Goal: Book appointment/travel/reservation

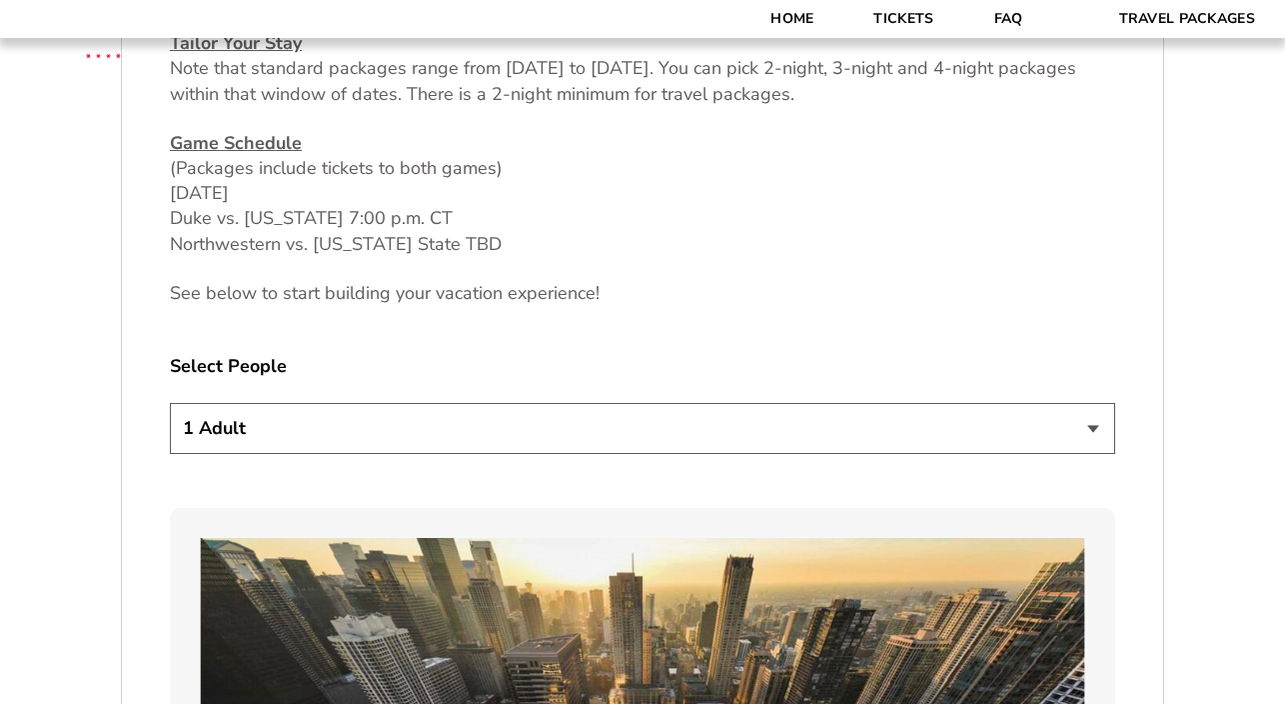
scroll to position [970, 0]
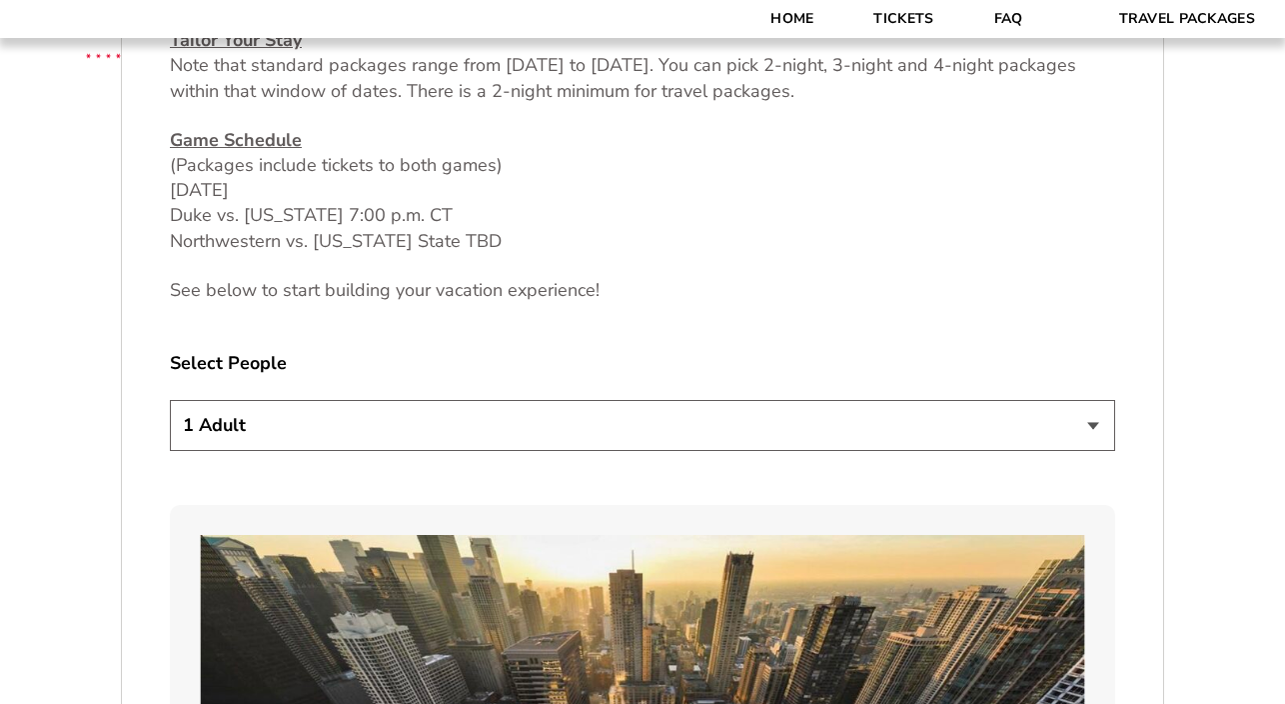
click at [412, 418] on select "1 Adult 2 Adults 3 Adults 4 Adults 2 Adults + 1 Child 2 Adults + 2 Children 2 A…" at bounding box center [643, 425] width 946 height 51
select select "2 Adults"
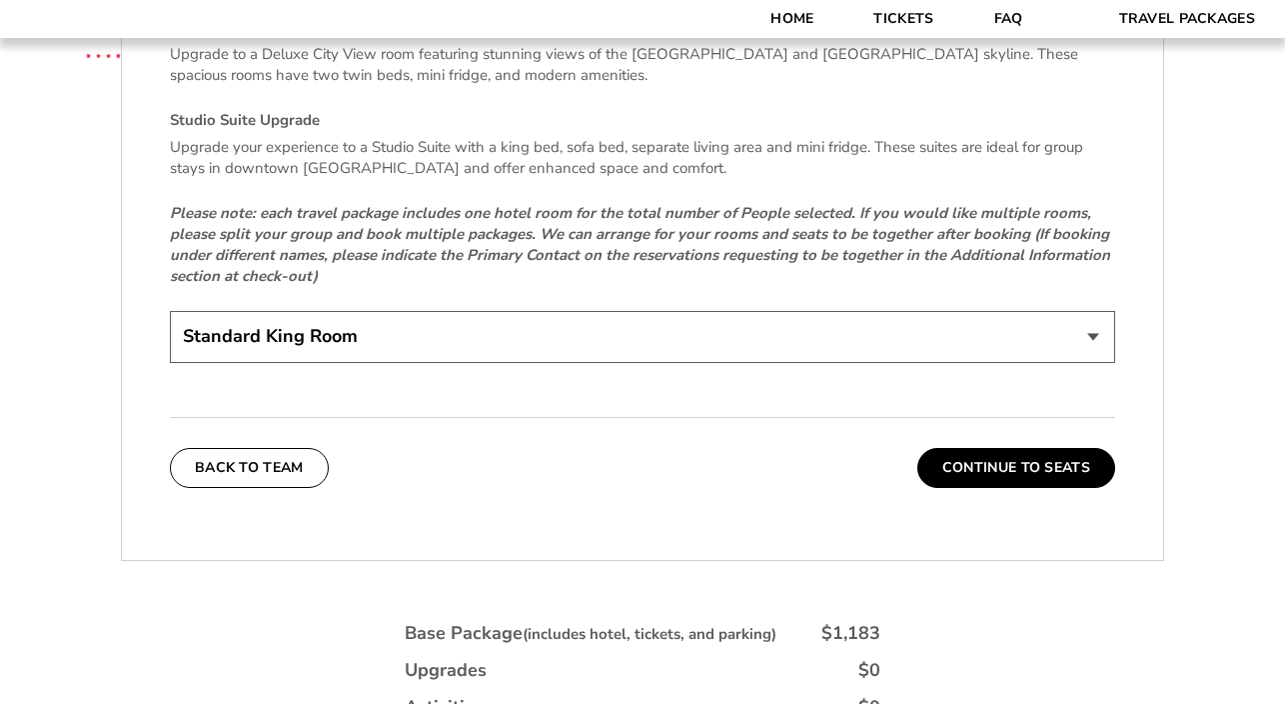
scroll to position [4406, 0]
click at [1010, 460] on button "Continue To Seats" at bounding box center [1017, 467] width 198 height 40
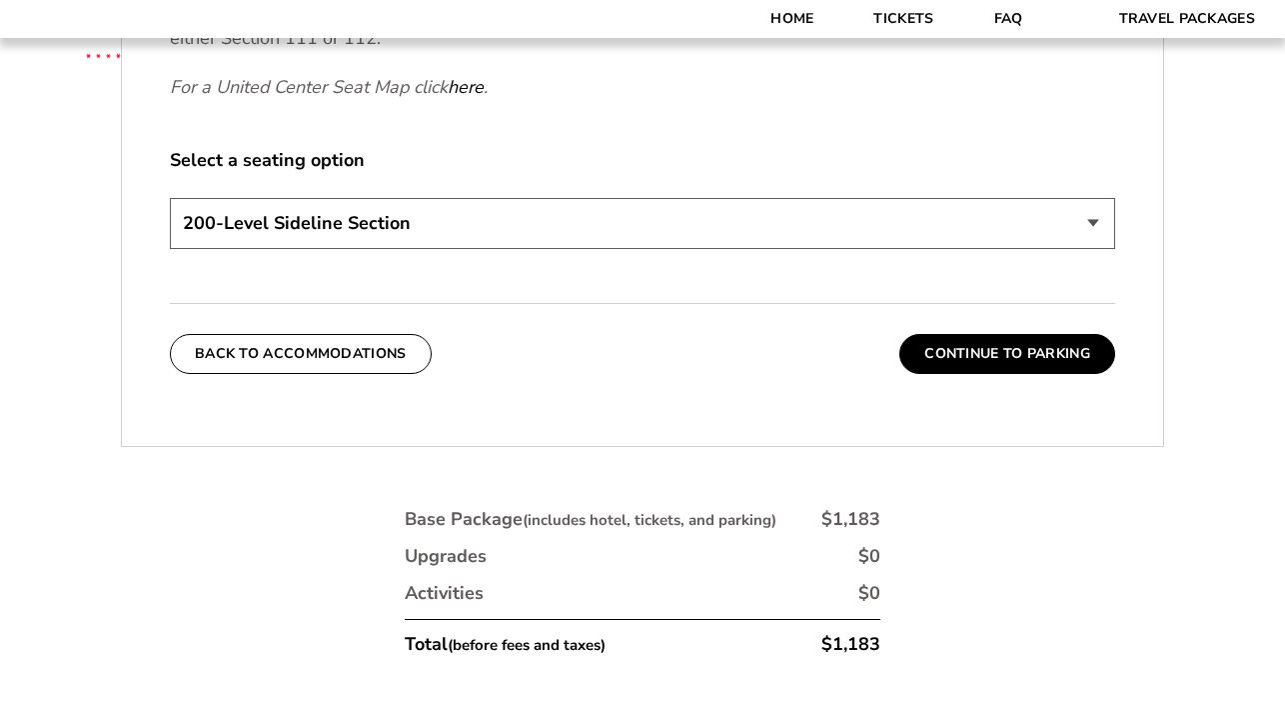
scroll to position [1012, 0]
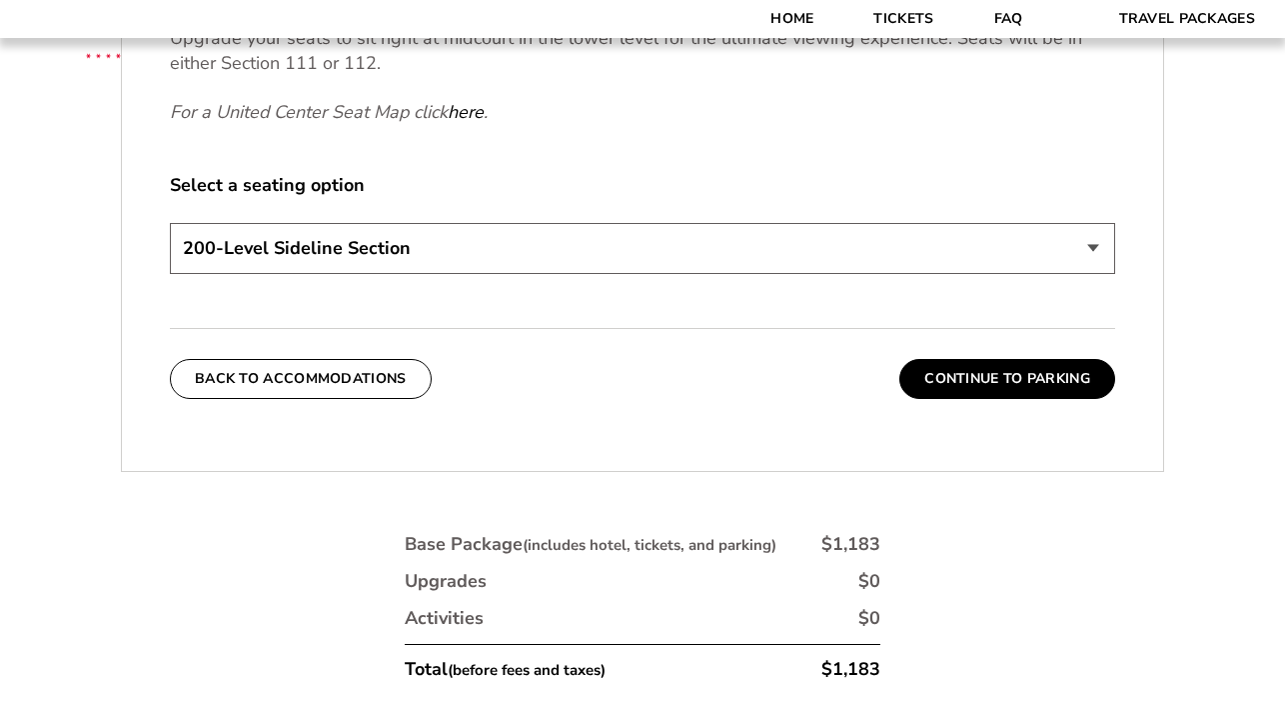
click at [554, 250] on select "200-Level Sideline Section 100-Level Corner Seat Upgrade (+$80 per person) 100-…" at bounding box center [643, 248] width 946 height 51
select select "100-Level Midcourt Seat Upgrade"
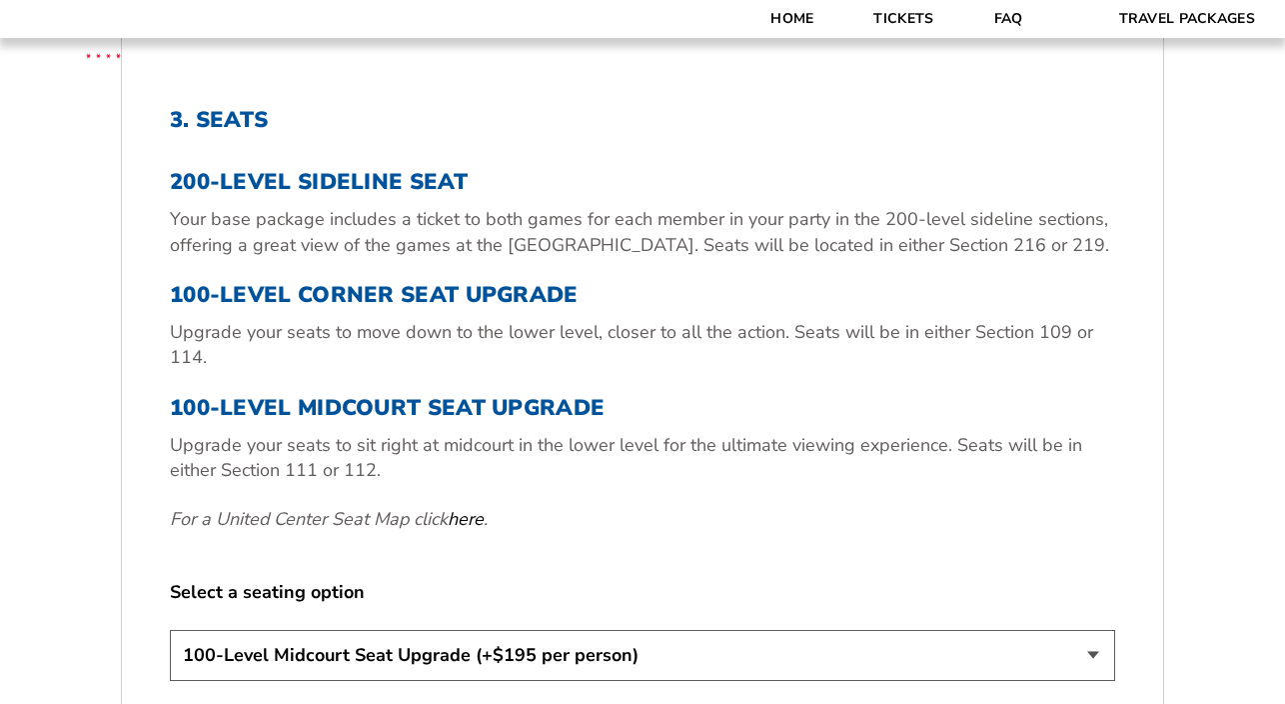
scroll to position [604, 0]
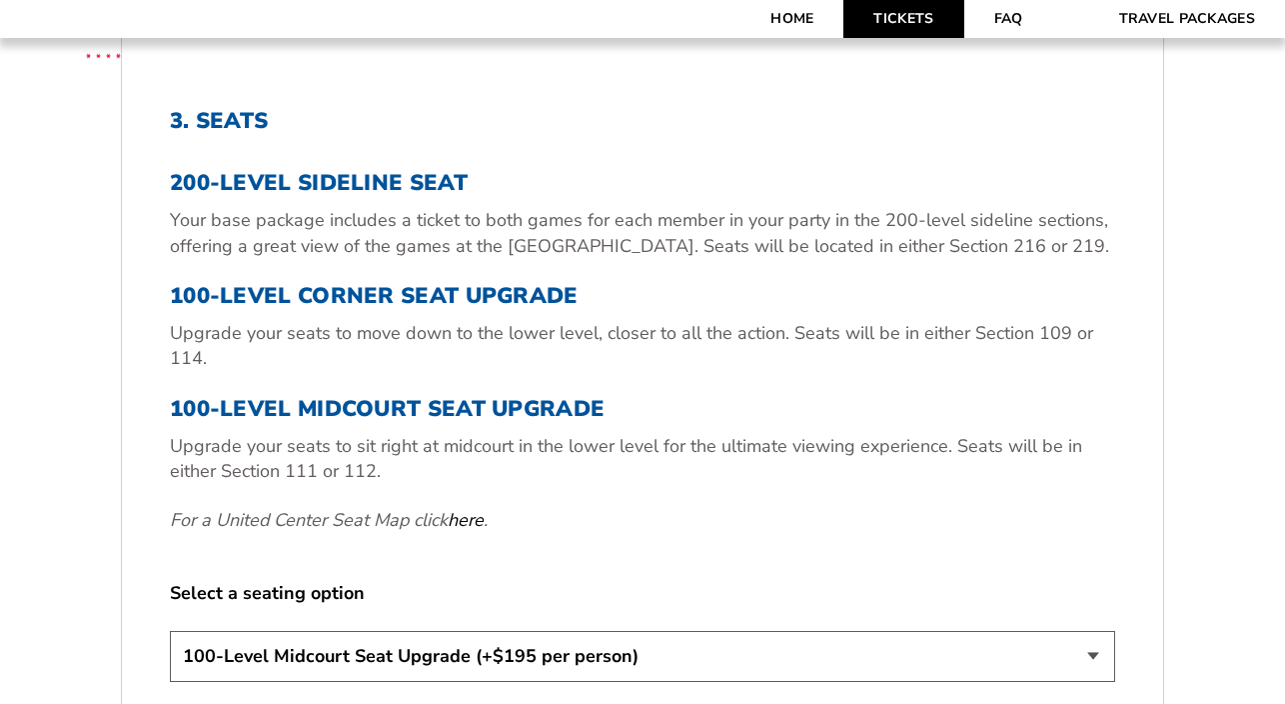
click at [908, 5] on link "Tickets" at bounding box center [904, 19] width 120 height 38
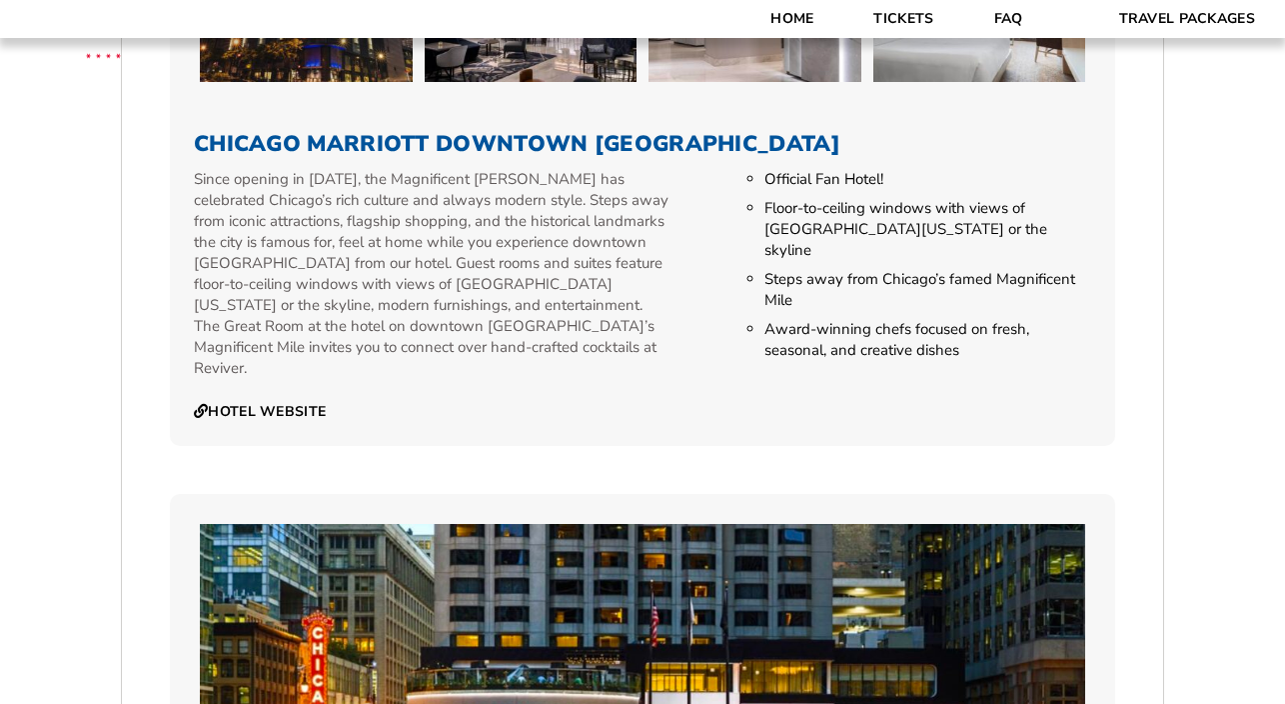
scroll to position [2069, 0]
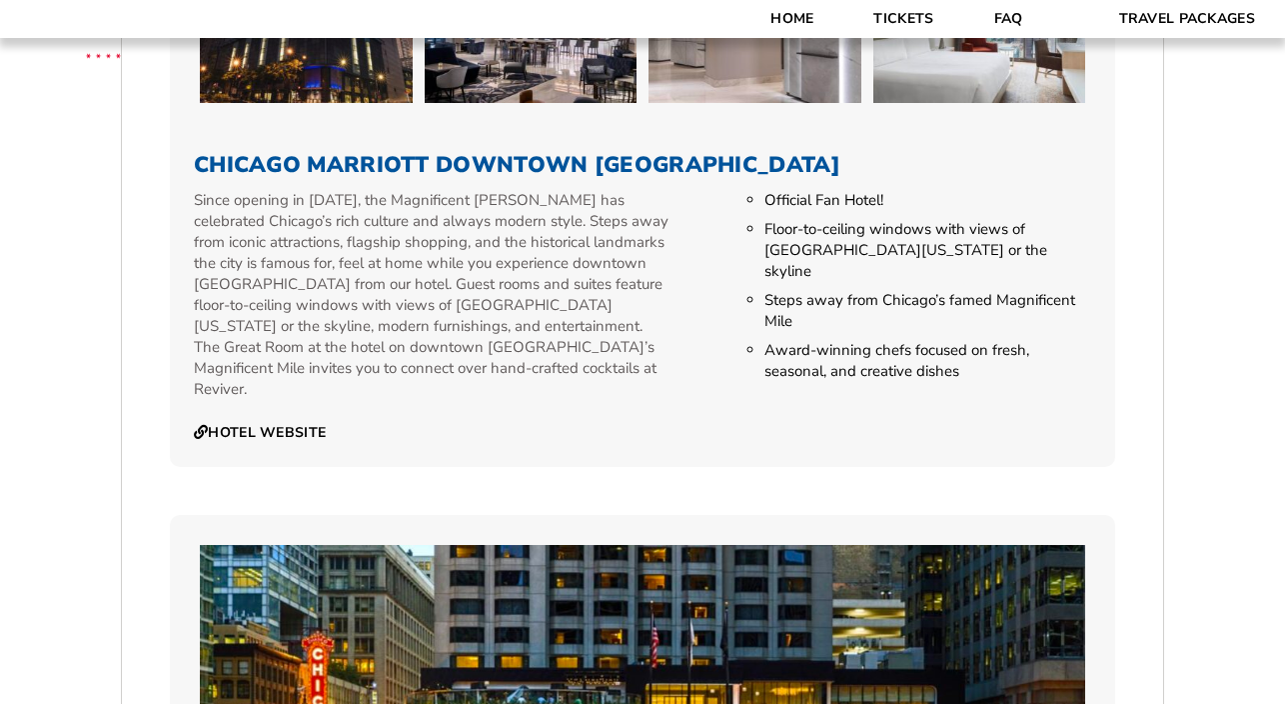
click at [634, 457] on div "Chicago Marriott Downtown [GEOGRAPHIC_DATA] Hotel Website Official Fan Hotel! F…" at bounding box center [643, 458] width 946 height 2107
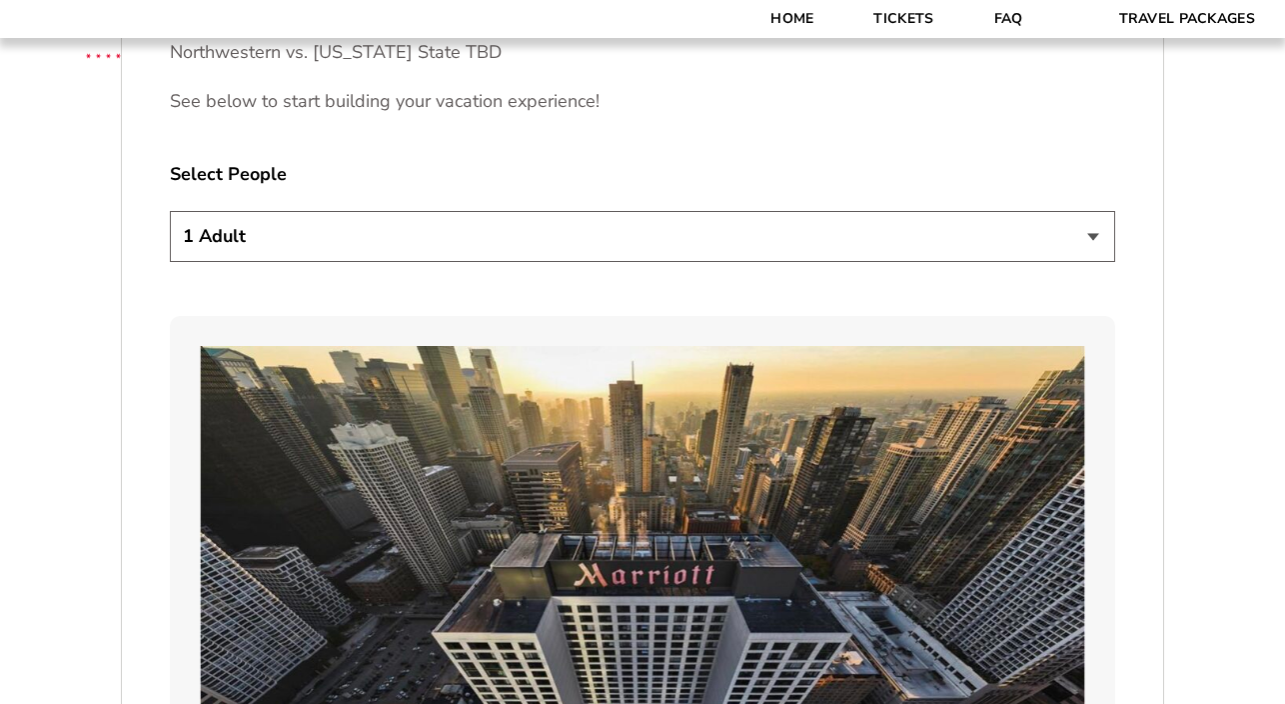
scroll to position [1121, 0]
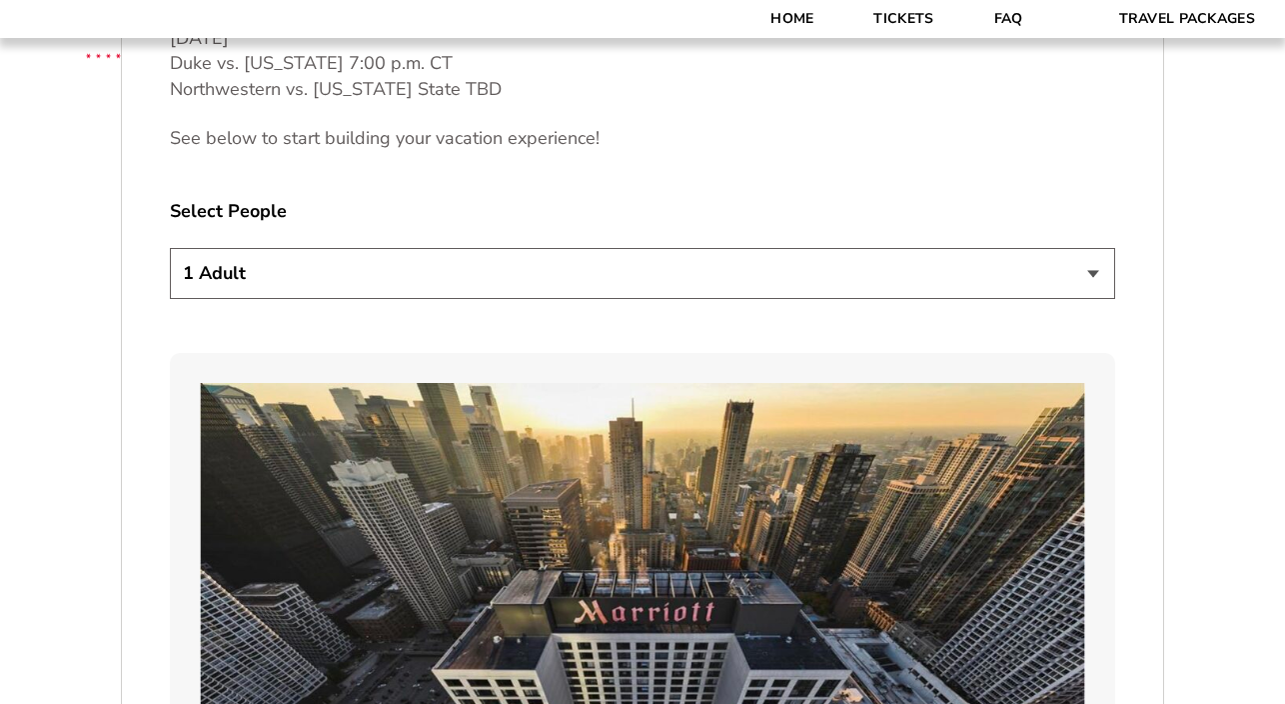
click at [620, 264] on select "1 Adult 2 Adults 3 Adults 4 Adults 2 Adults + 1 Child 2 Adults + 2 Children 2 A…" at bounding box center [643, 273] width 946 height 51
select select "2 Adults"
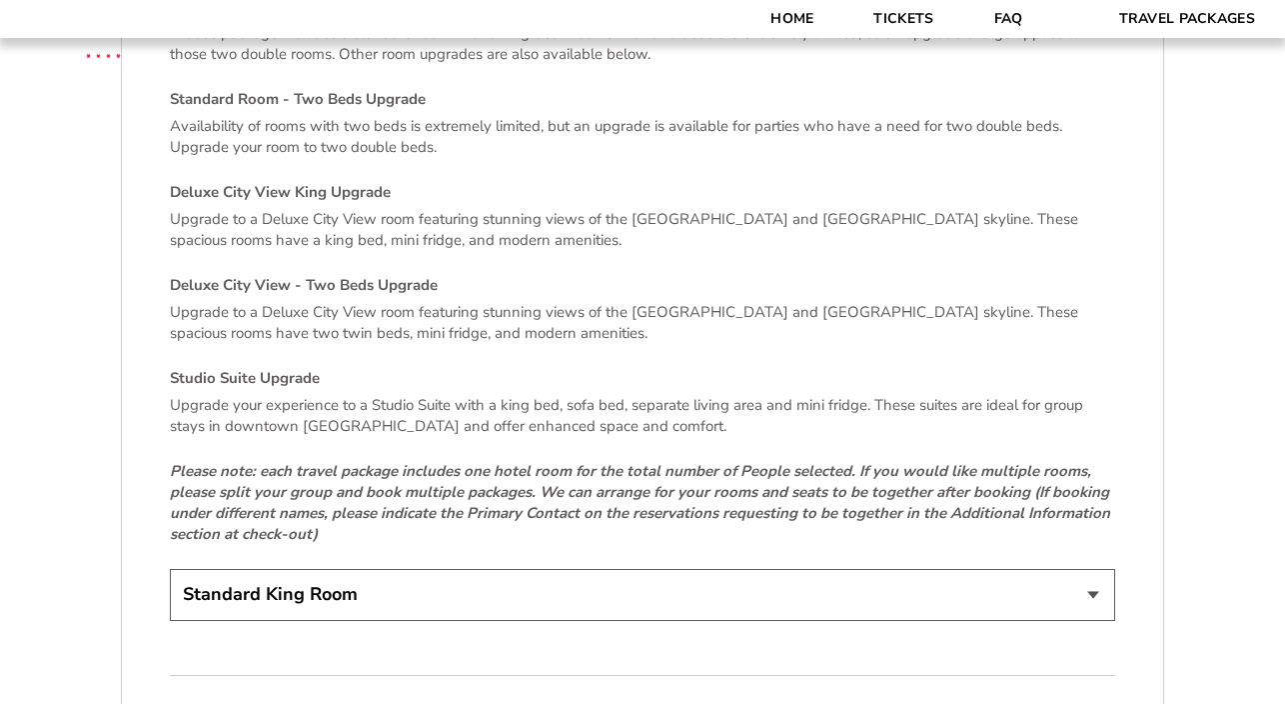
scroll to position [4177, 0]
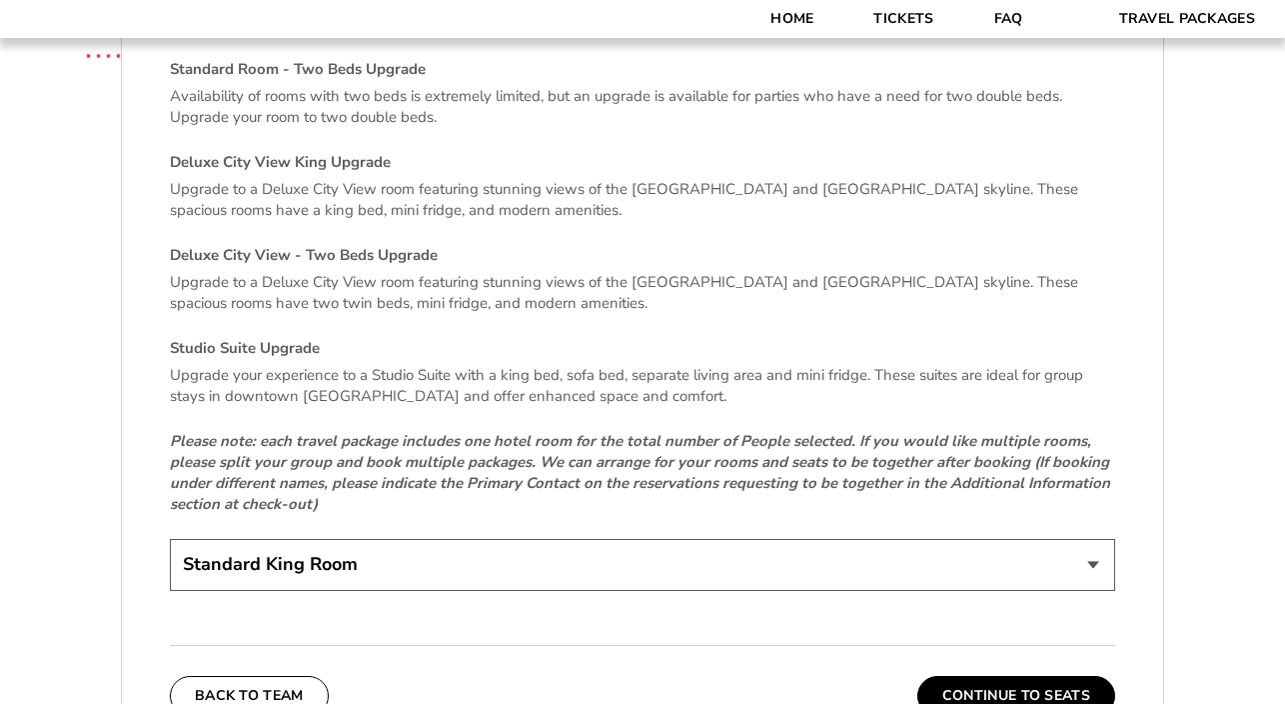
click at [620, 539] on select "Standard King Room Standard Room - Two Beds Upgrade (+$30 per night) Deluxe Cit…" at bounding box center [643, 564] width 946 height 51
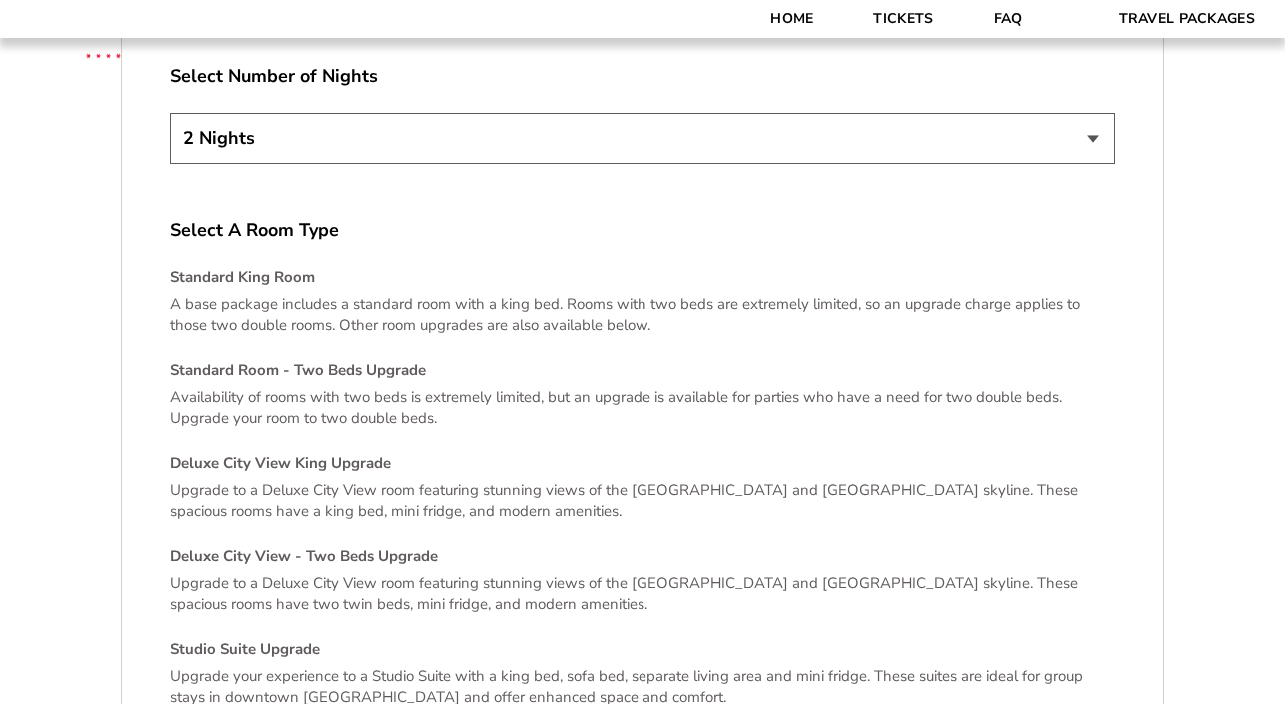
scroll to position [3863, 0]
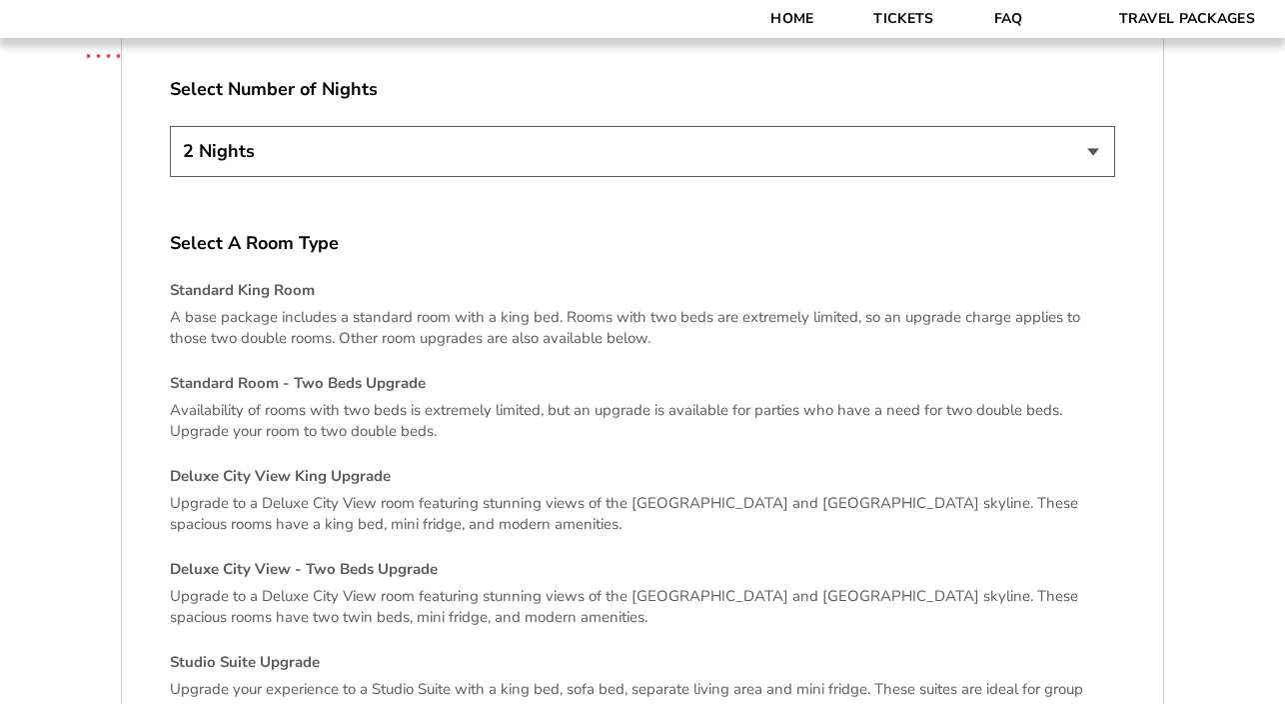
click at [637, 126] on select "2 Nights 3 Nights 4 Nights" at bounding box center [643, 151] width 946 height 51
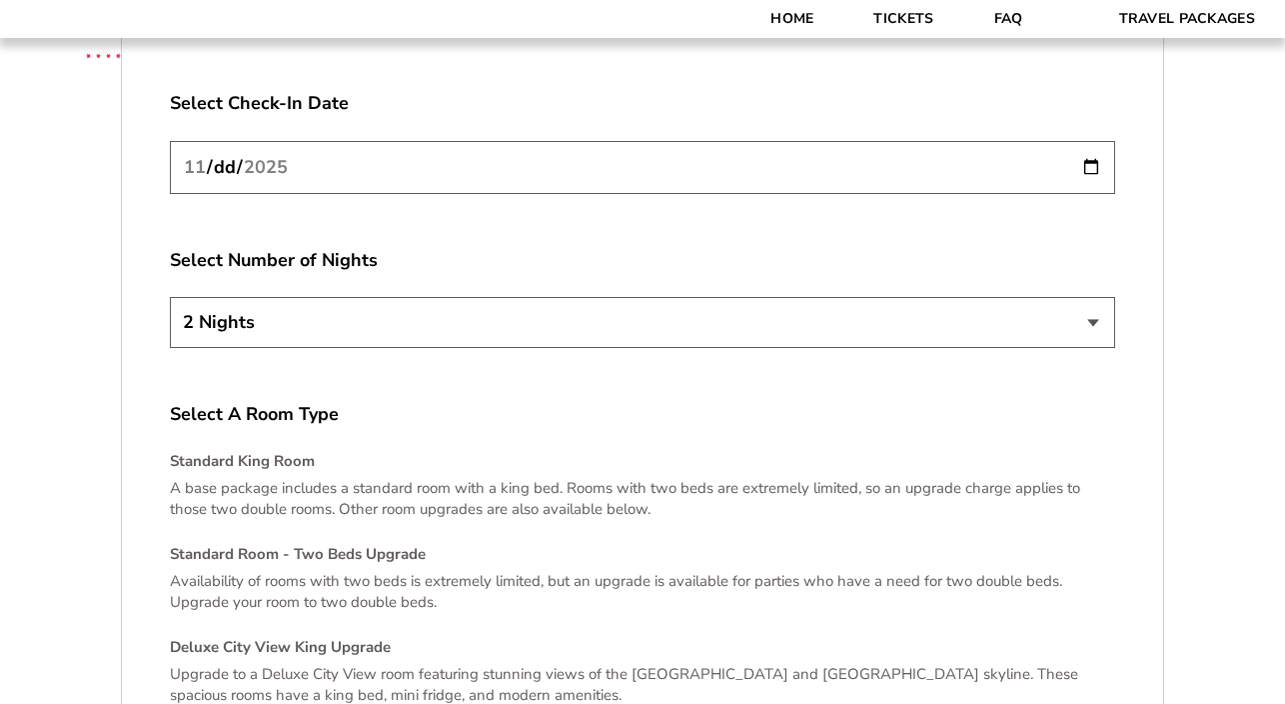
scroll to position [3693, 0]
click at [632, 296] on select "2 Nights 3 Nights 4 Nights" at bounding box center [643, 321] width 946 height 51
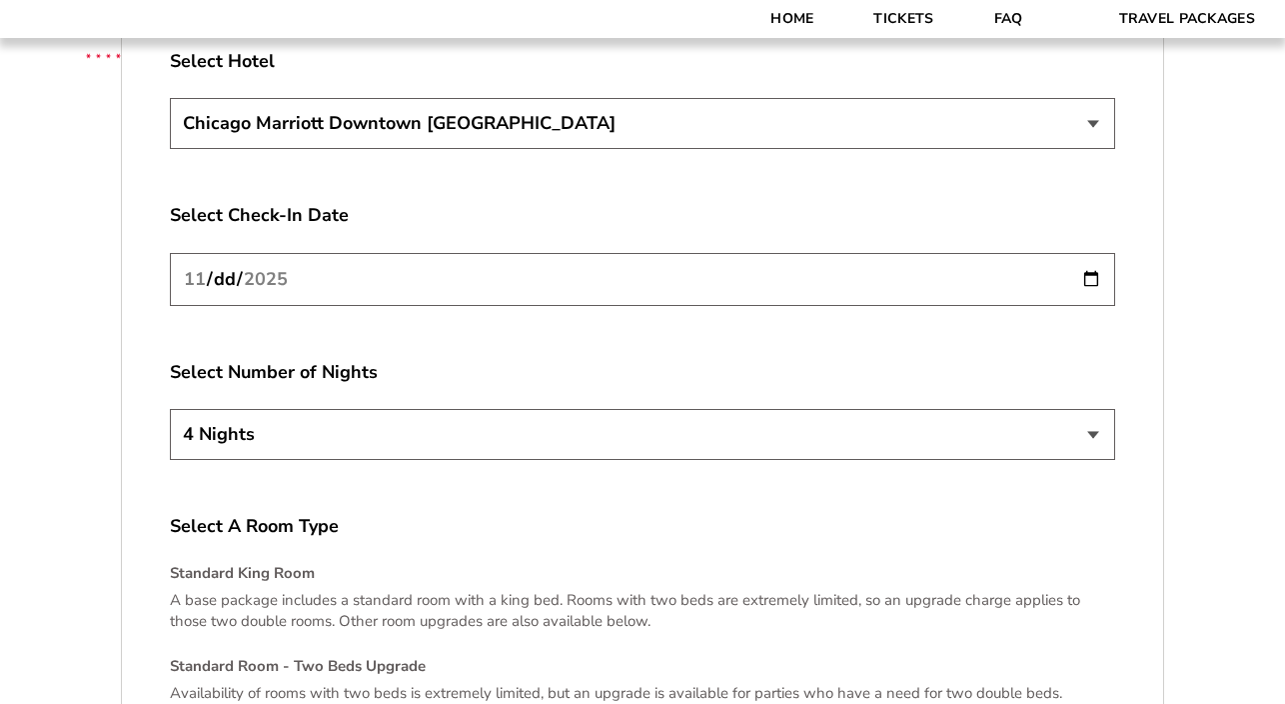
scroll to position [3581, 0]
click at [607, 408] on select "2 Nights 3 Nights 4 Nights" at bounding box center [643, 433] width 946 height 51
select select "2 Nights"
click at [609, 261] on input "[DATE]" at bounding box center [643, 278] width 946 height 53
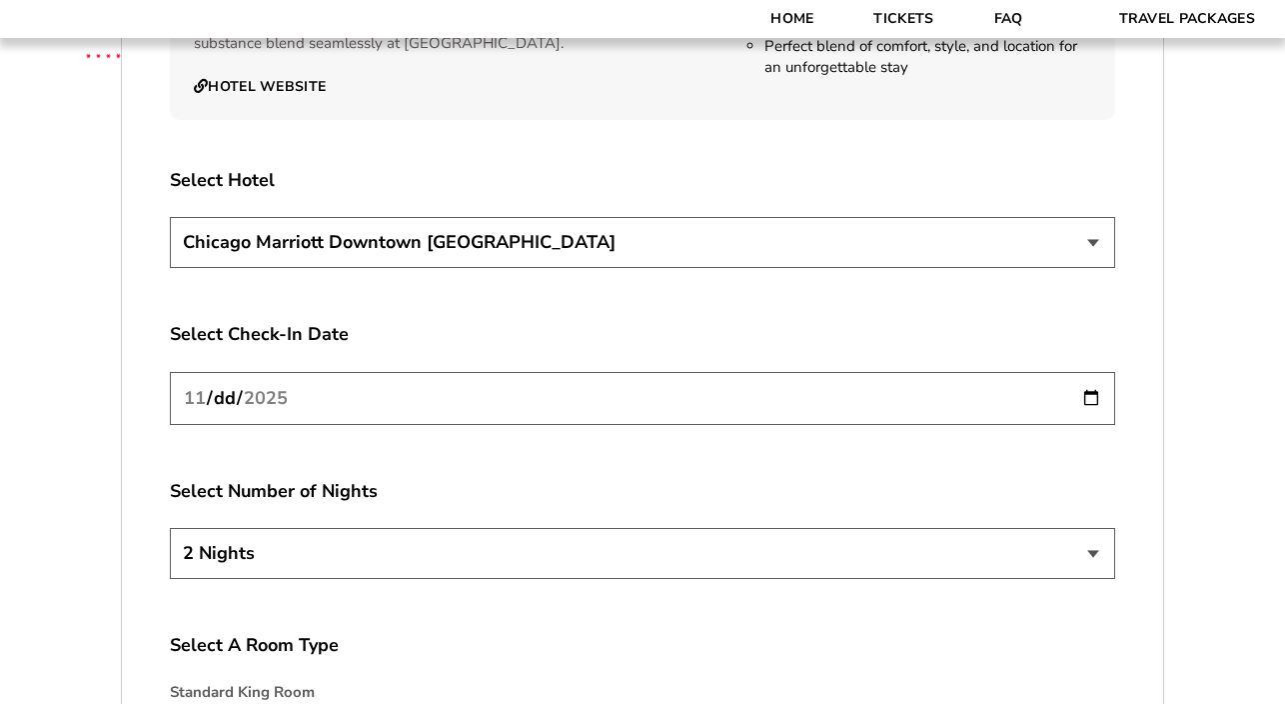
scroll to position [3465, 0]
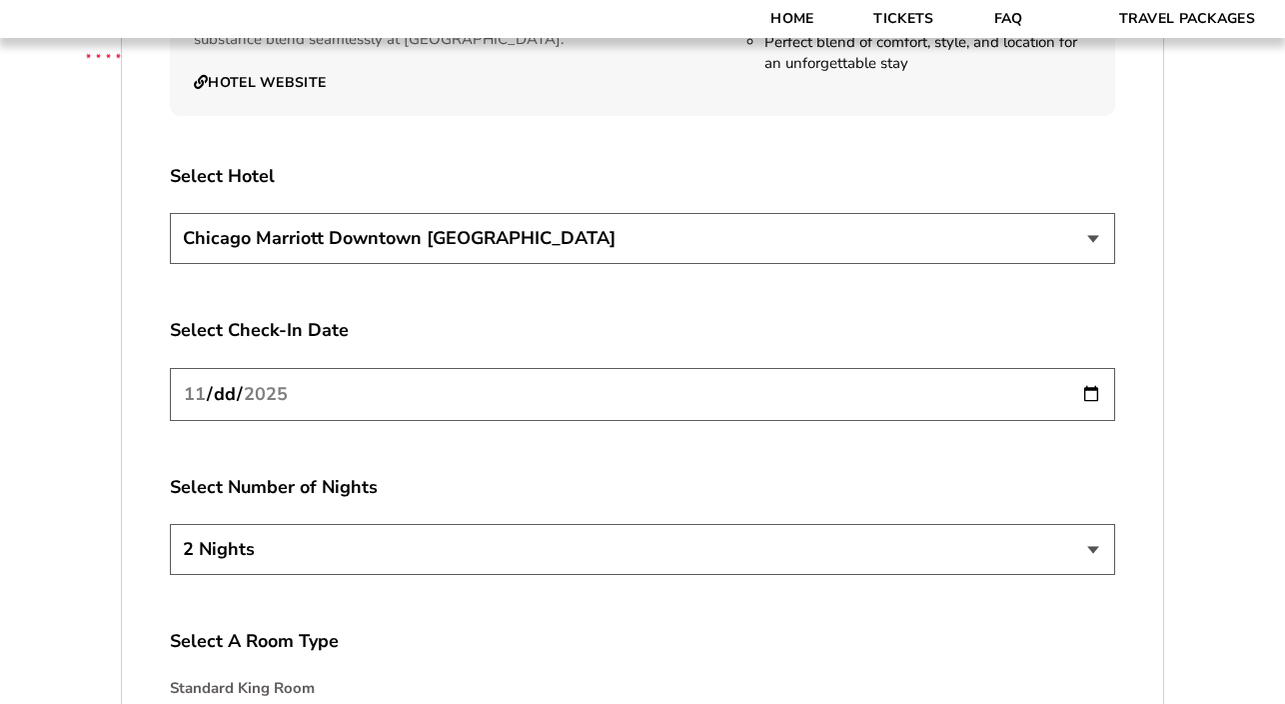
click at [940, 231] on select "[GEOGRAPHIC_DATA] [GEOGRAPHIC_DATA]" at bounding box center [643, 238] width 946 height 51
select select "21326"
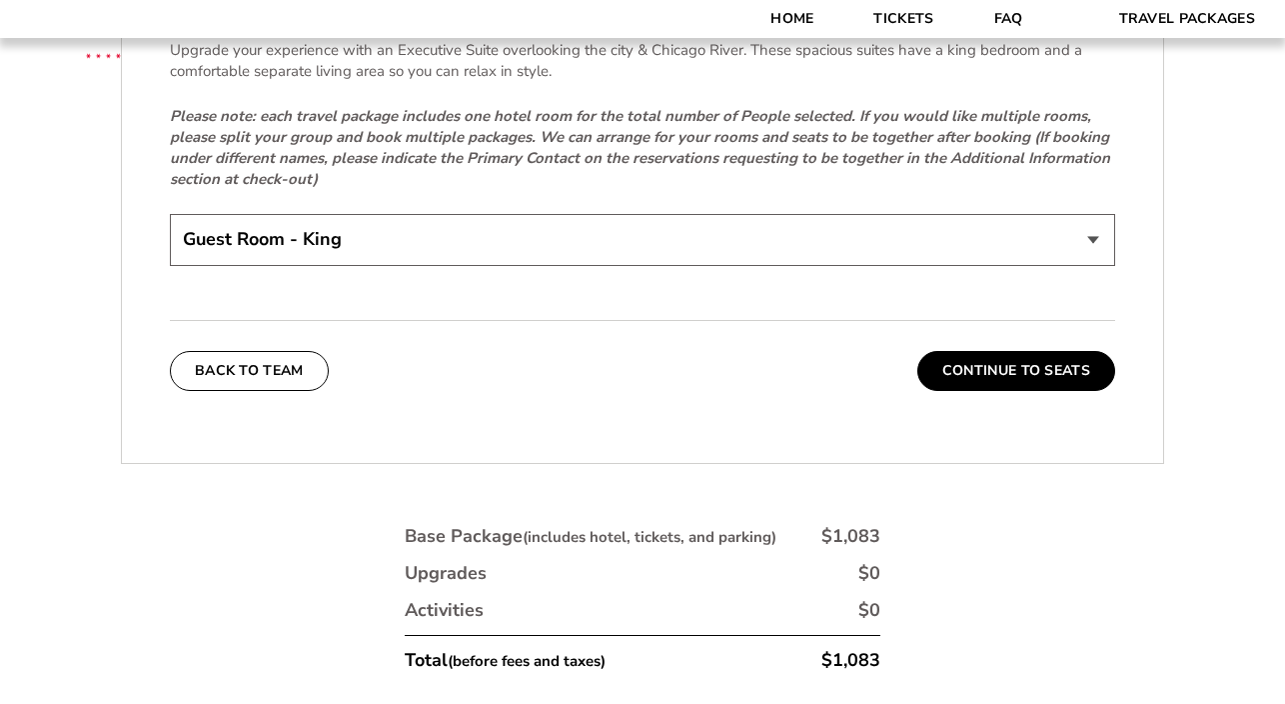
scroll to position [4321, 0]
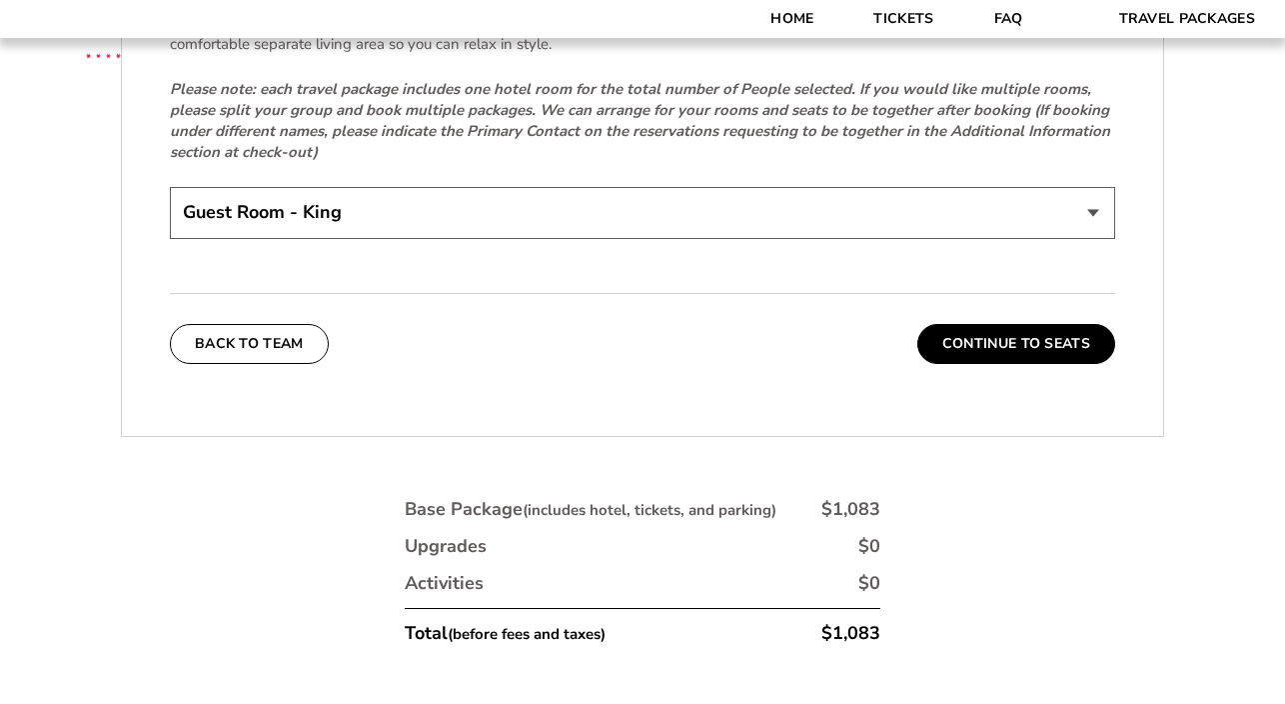
scroll to position [4313, 0]
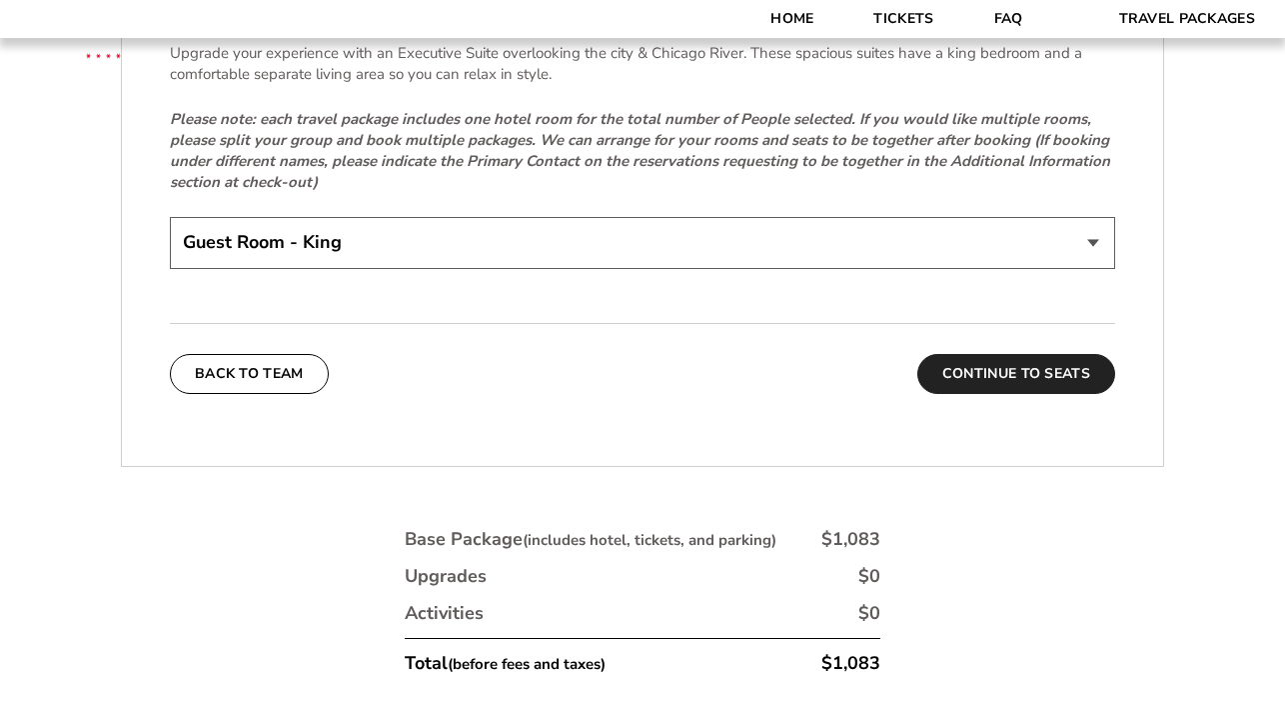
click at [1026, 354] on button "Continue To Seats" at bounding box center [1017, 374] width 198 height 40
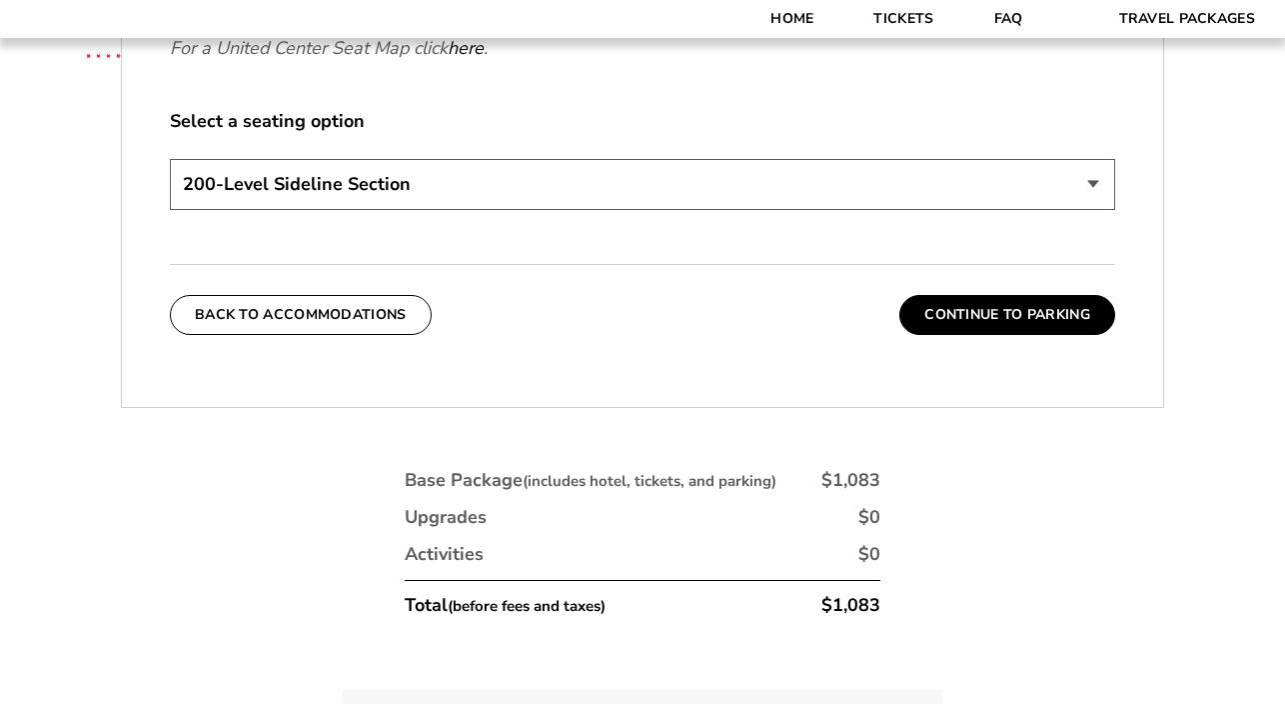
scroll to position [858, 0]
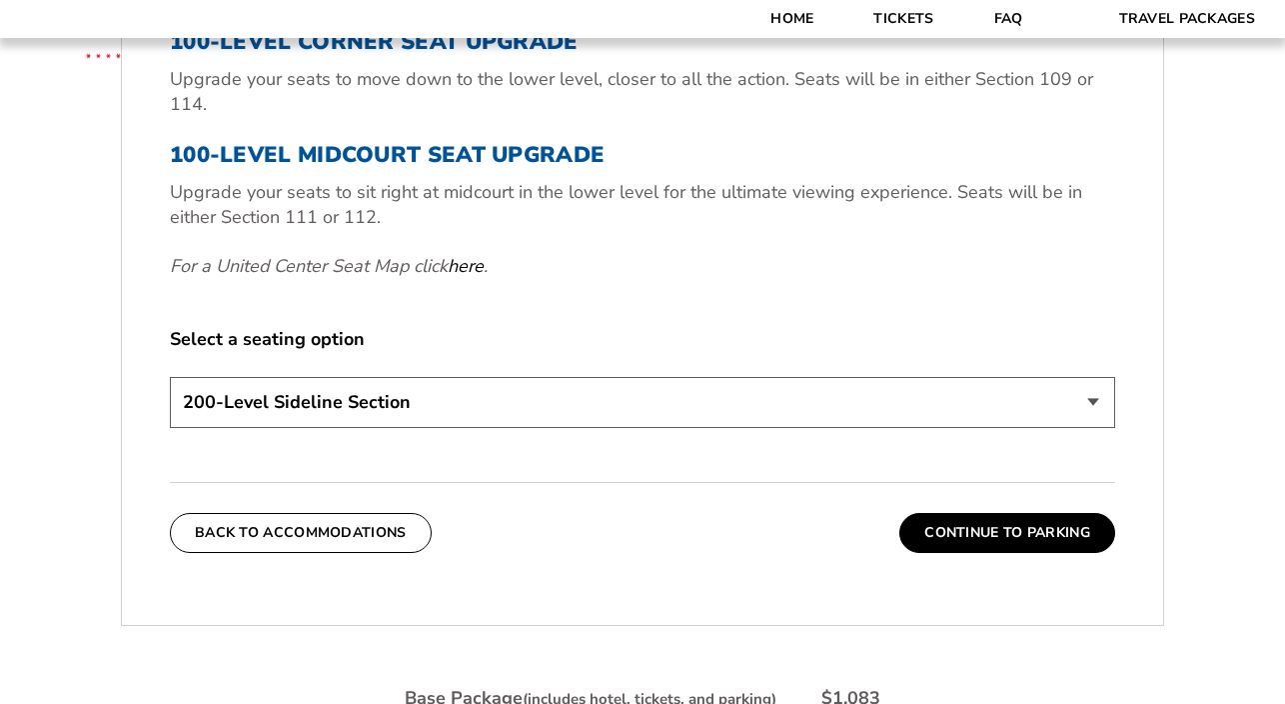
click at [931, 416] on select "200-Level Sideline Section 100-Level Corner Seat Upgrade (+$80 per person) 100-…" at bounding box center [643, 402] width 946 height 51
select select "100-Level Midcourt Seat Upgrade"
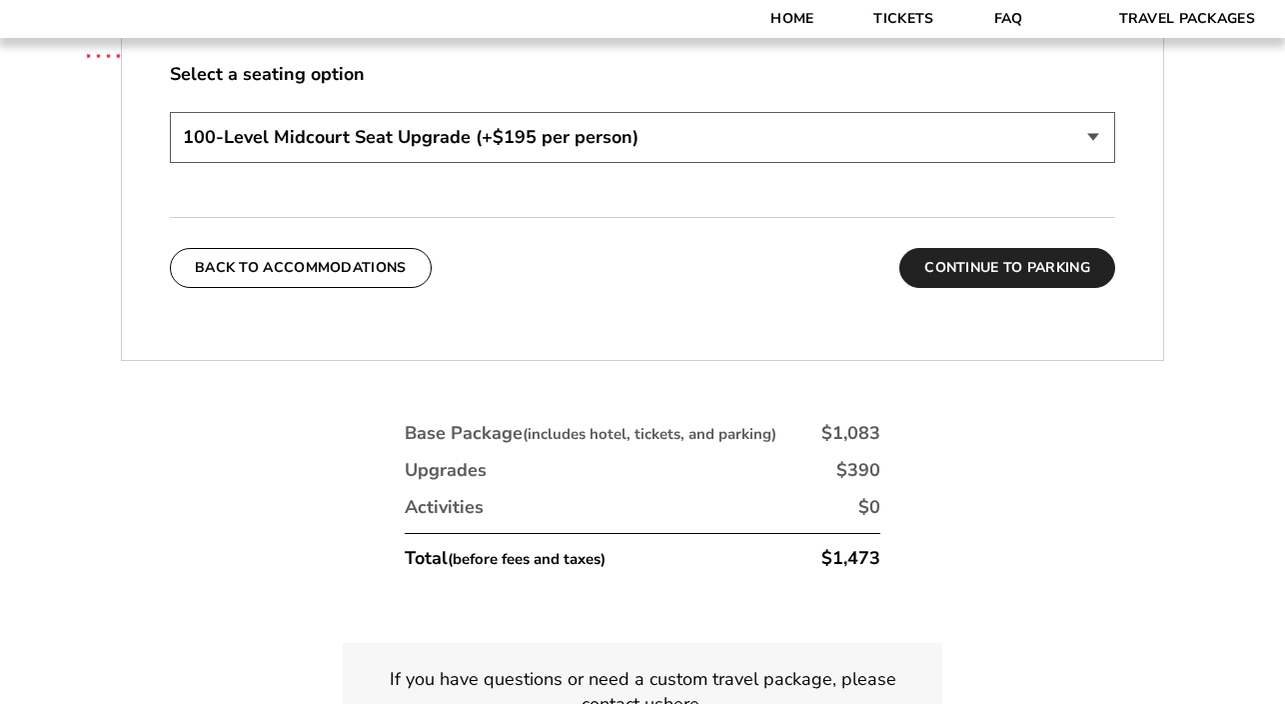
click at [980, 270] on button "Continue To Parking" at bounding box center [1008, 268] width 216 height 40
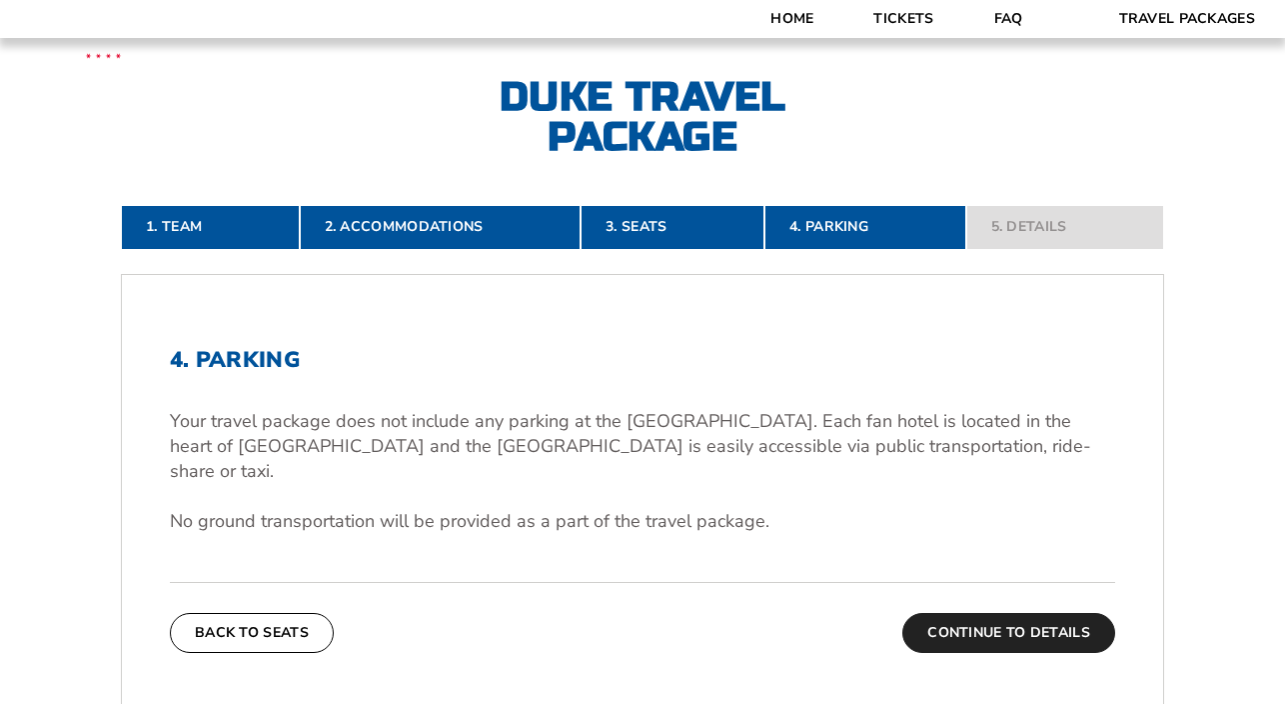
scroll to position [367, 0]
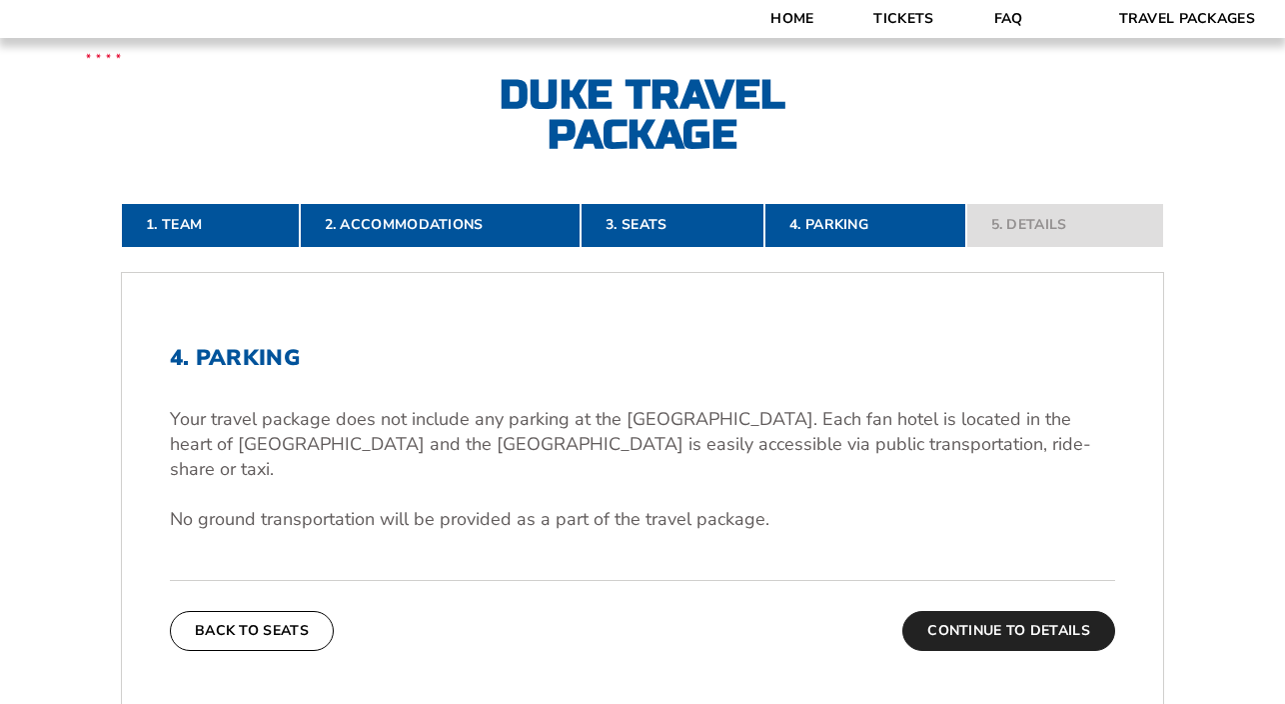
click at [973, 611] on button "Continue To Details" at bounding box center [1009, 631] width 213 height 40
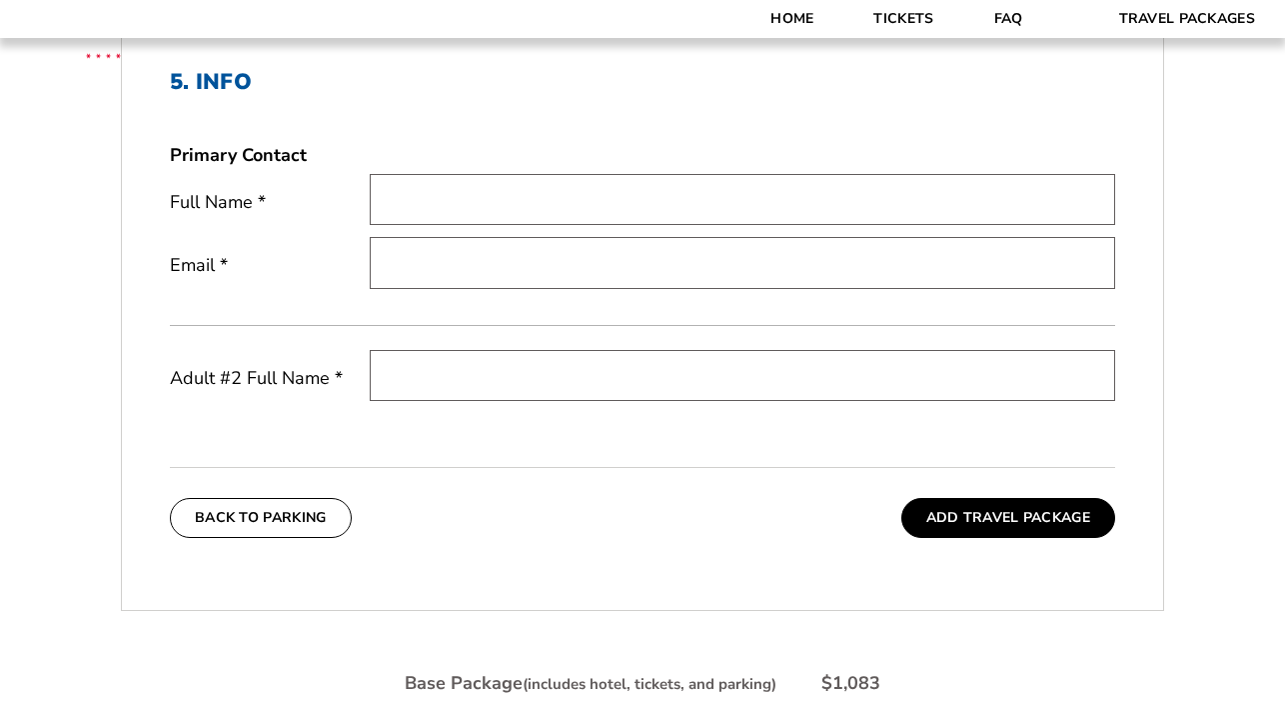
scroll to position [644, 0]
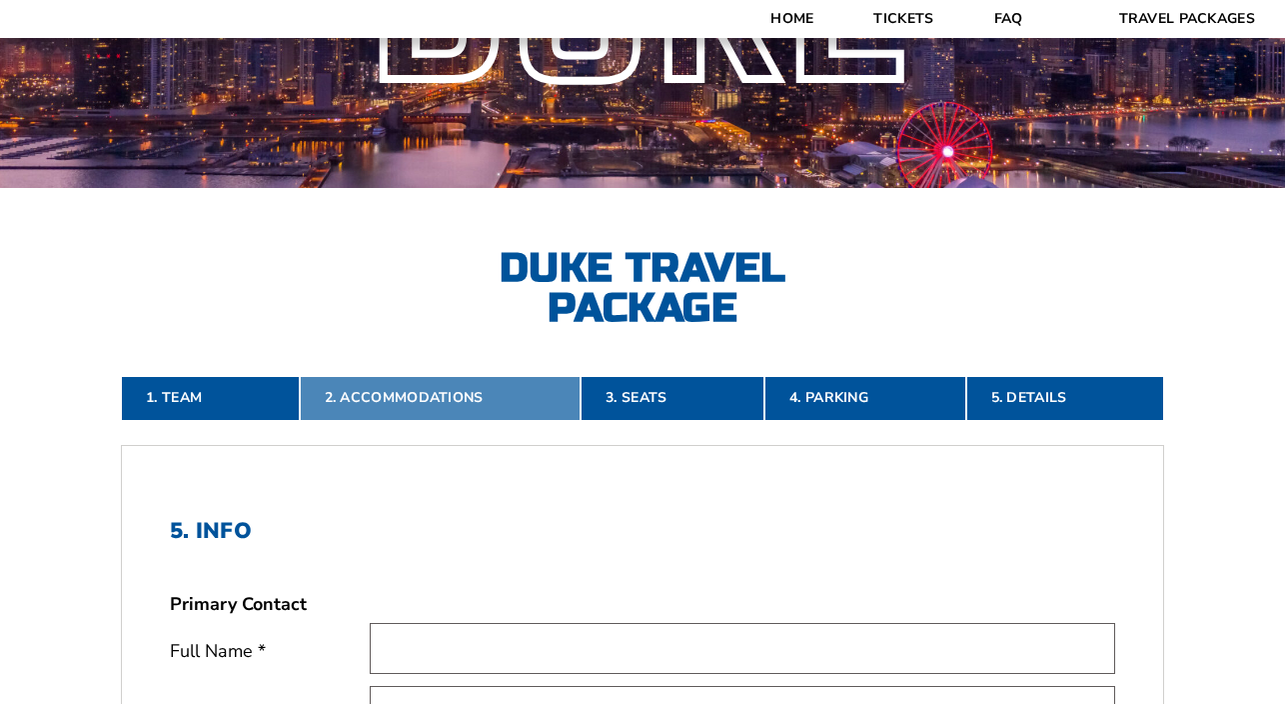
click at [426, 384] on link "2. Accommodations" at bounding box center [441, 398] width 282 height 44
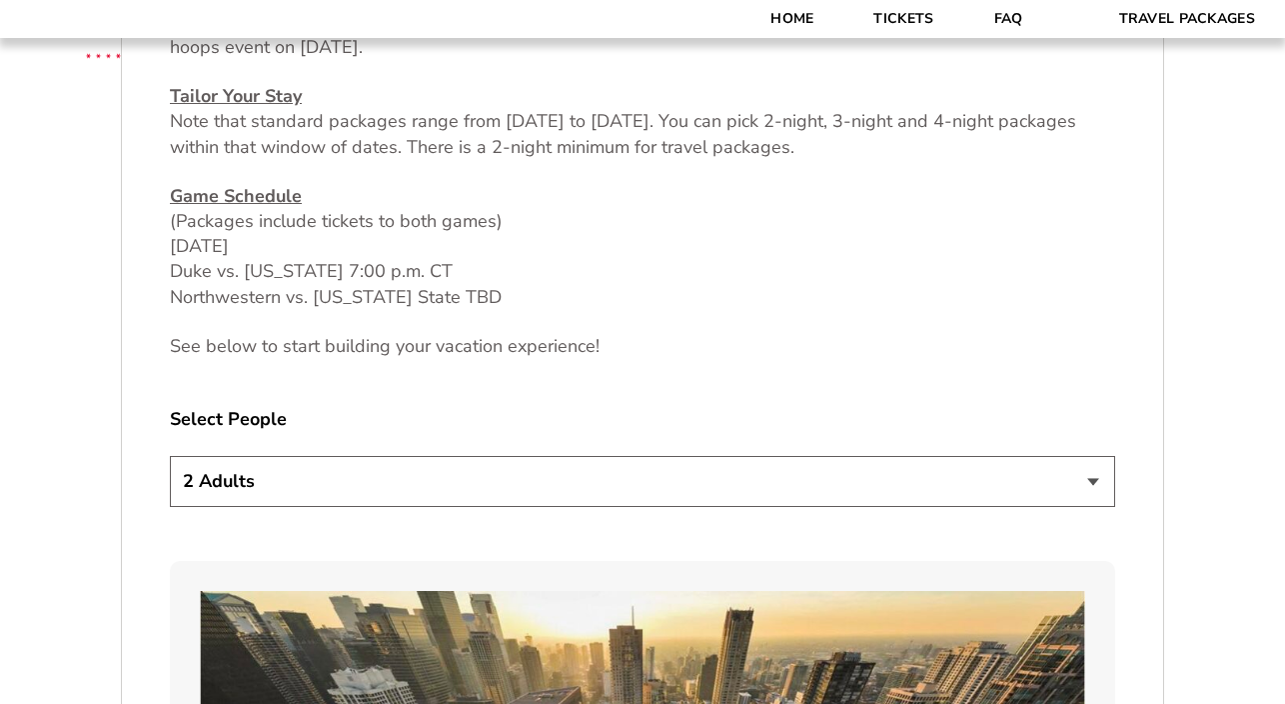
scroll to position [931, 0]
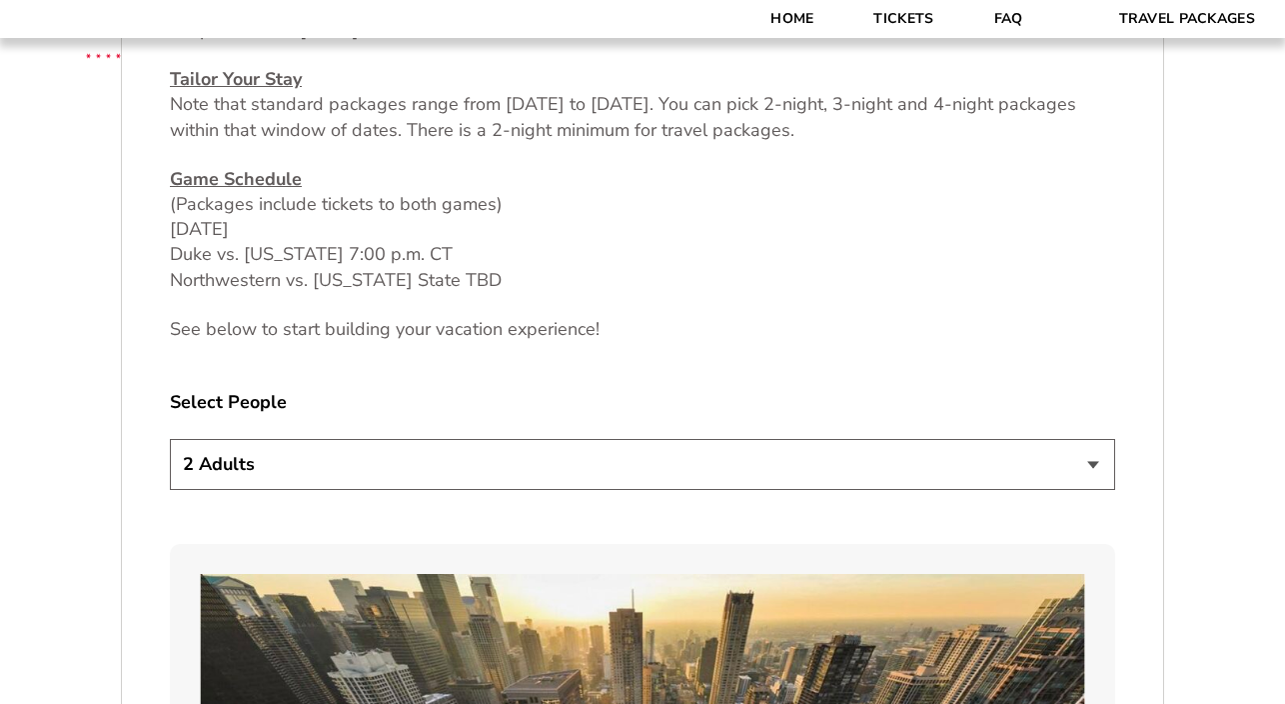
click at [426, 474] on select "1 Adult 2 Adults 3 Adults 4 Adults 2 Adults + 1 Child 2 Adults + 2 Children 2 A…" at bounding box center [643, 464] width 946 height 51
select select "2 Adults + 1 Child"
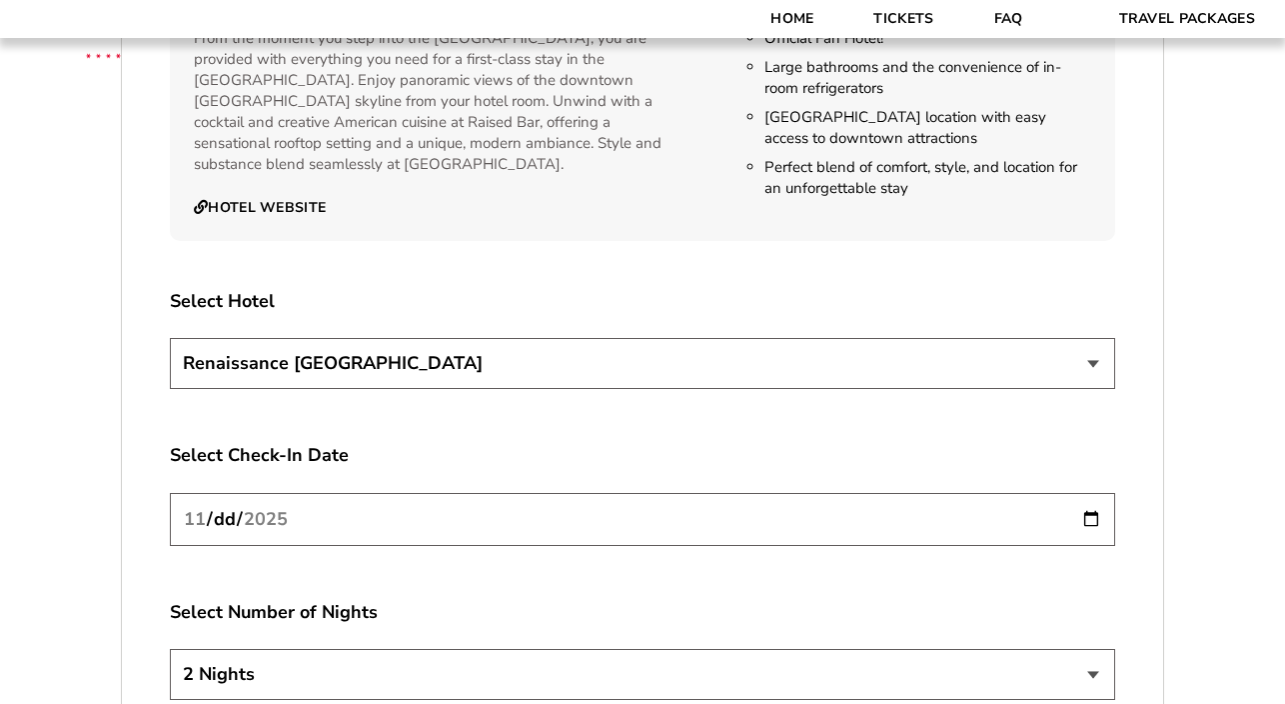
scroll to position [3341, 0]
click at [625, 357] on select "[GEOGRAPHIC_DATA] [GEOGRAPHIC_DATA]" at bounding box center [643, 362] width 946 height 51
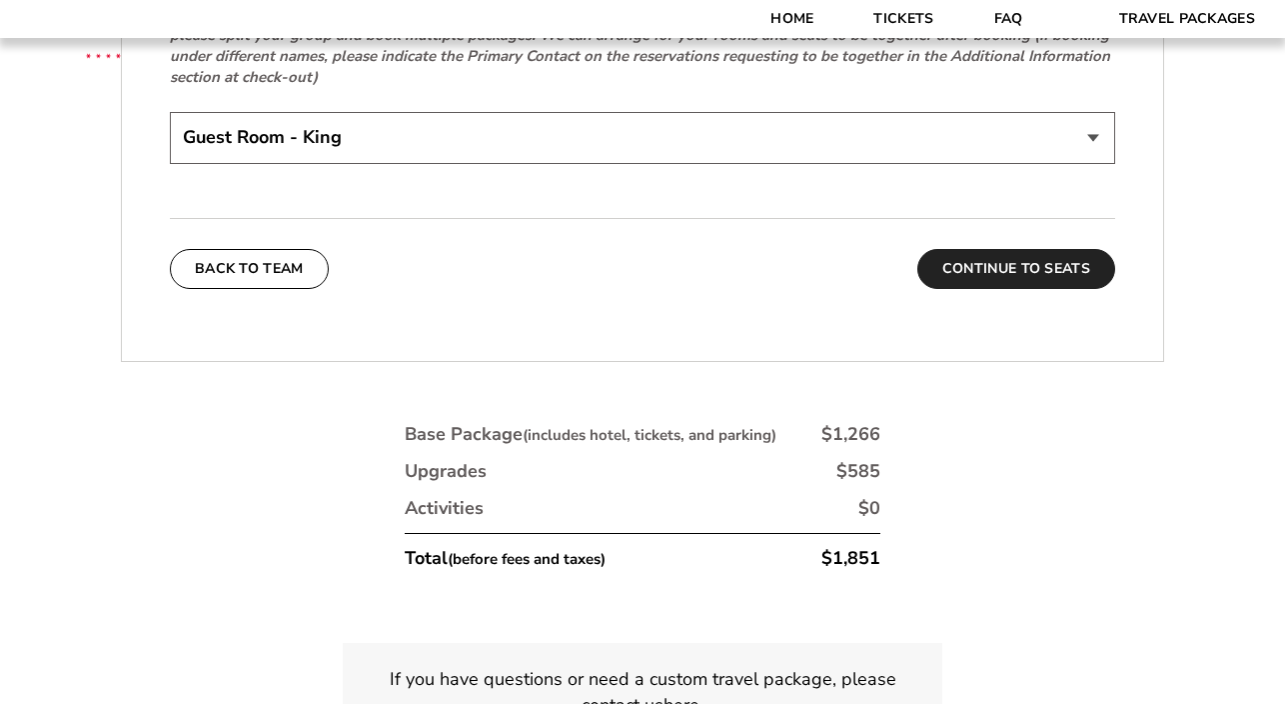
click at [1036, 257] on button "Continue To Seats" at bounding box center [1017, 269] width 198 height 40
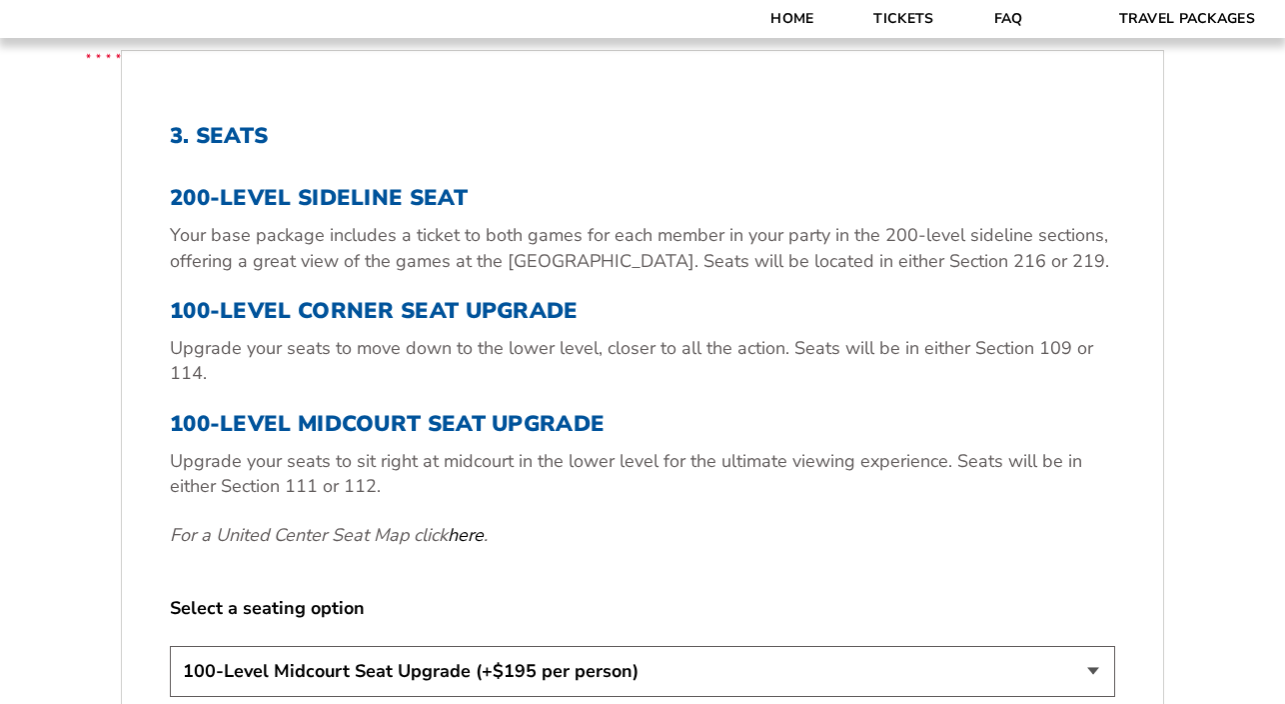
scroll to position [592, 0]
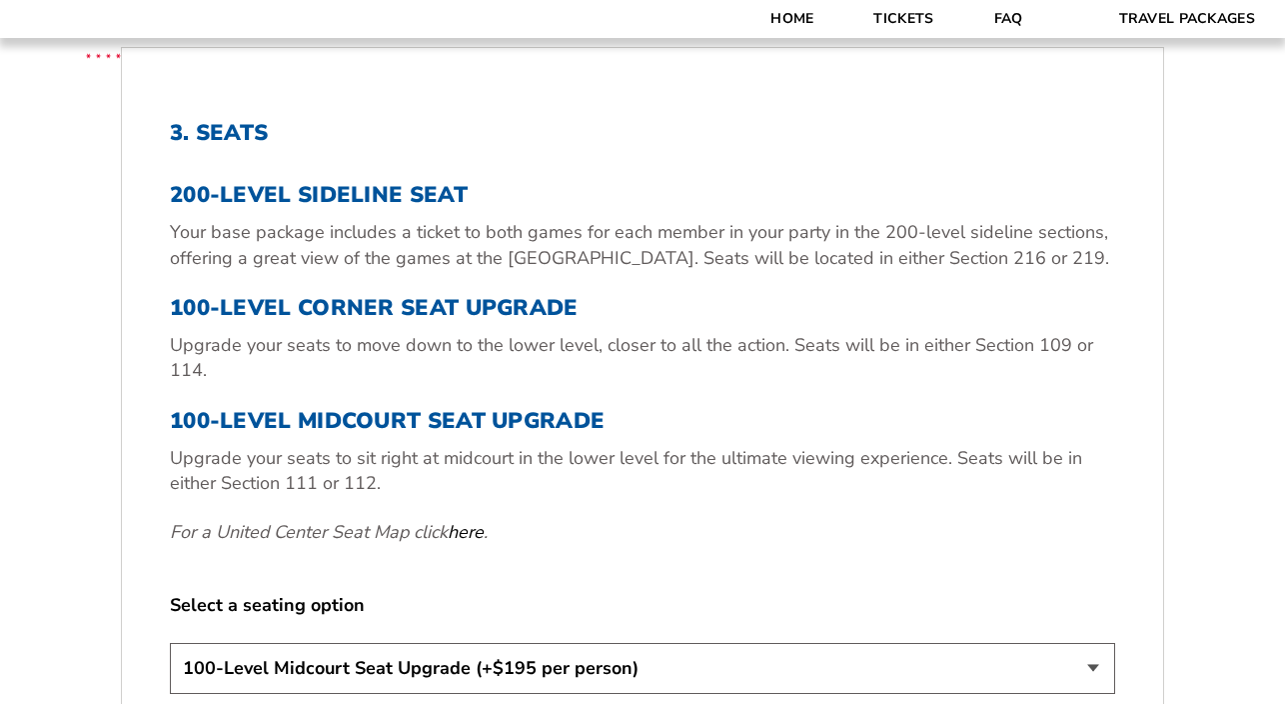
click at [316, 600] on label "Select a seating option" at bounding box center [643, 605] width 946 height 25
click at [461, 532] on link "here" at bounding box center [466, 532] width 36 height 25
